Goal: Information Seeking & Learning: Learn about a topic

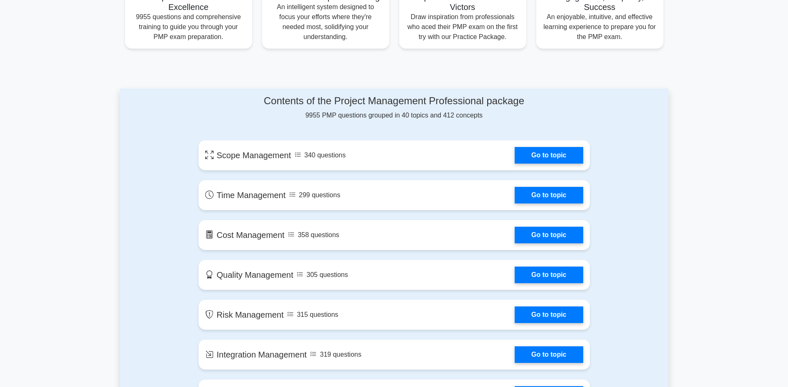
scroll to position [374, 0]
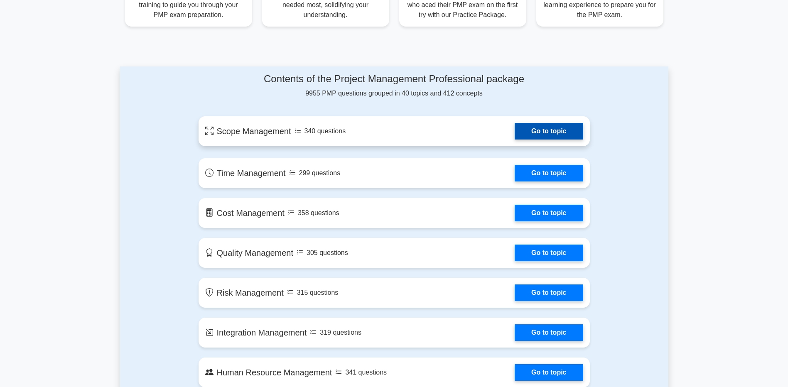
click at [515, 137] on link "Go to topic" at bounding box center [549, 131] width 68 height 17
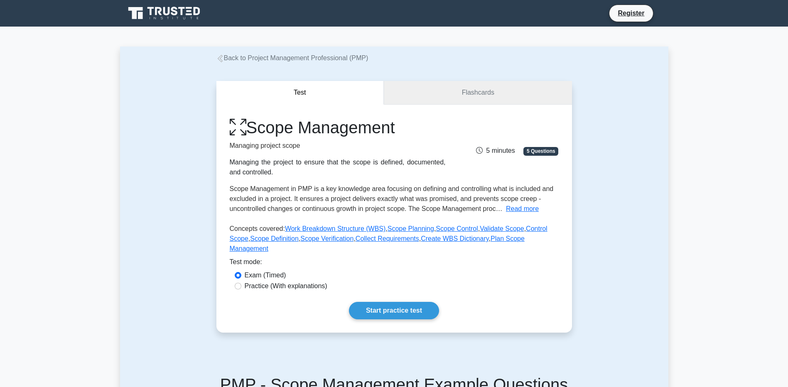
click at [456, 98] on link "Flashcards" at bounding box center [478, 93] width 188 height 24
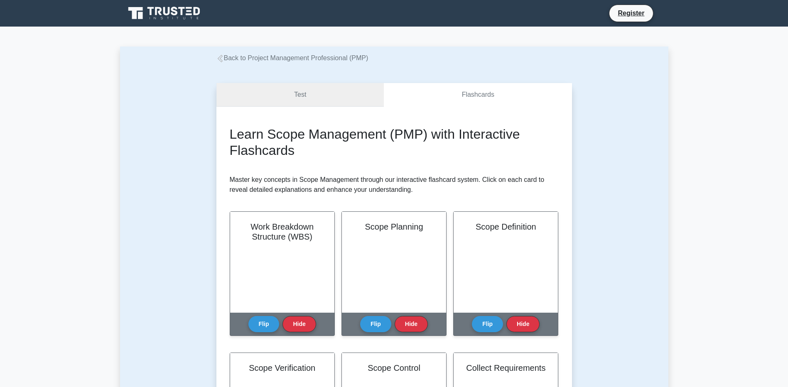
click at [328, 102] on link "Test" at bounding box center [300, 95] width 168 height 24
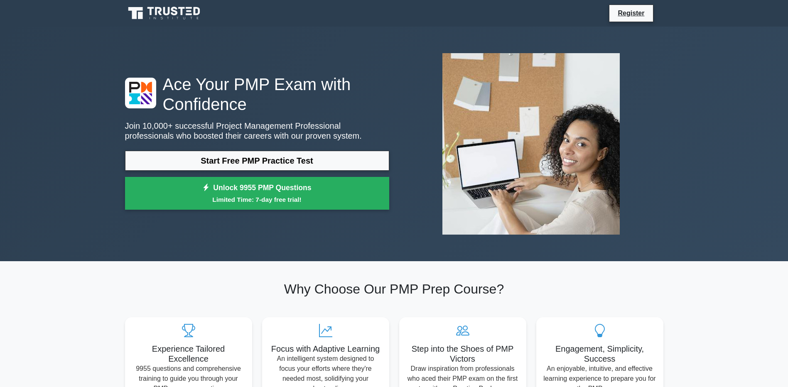
click at [261, 279] on section "Why Choose Our PMP Prep Course? Experience Tailored Excellence 9955 questions a…" at bounding box center [394, 340] width 548 height 159
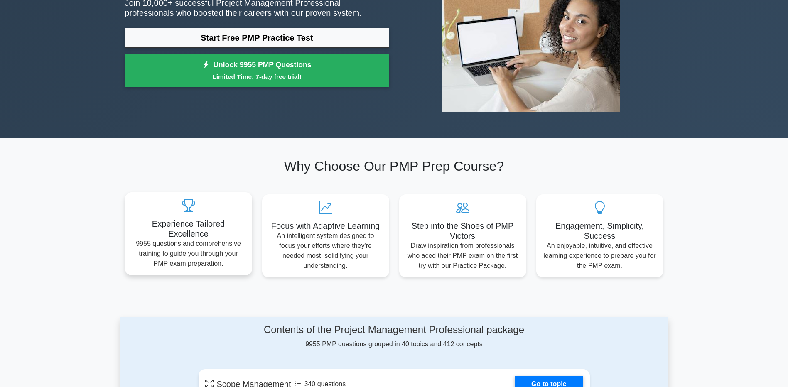
scroll to position [291, 0]
